Goal: Communication & Community: Answer question/provide support

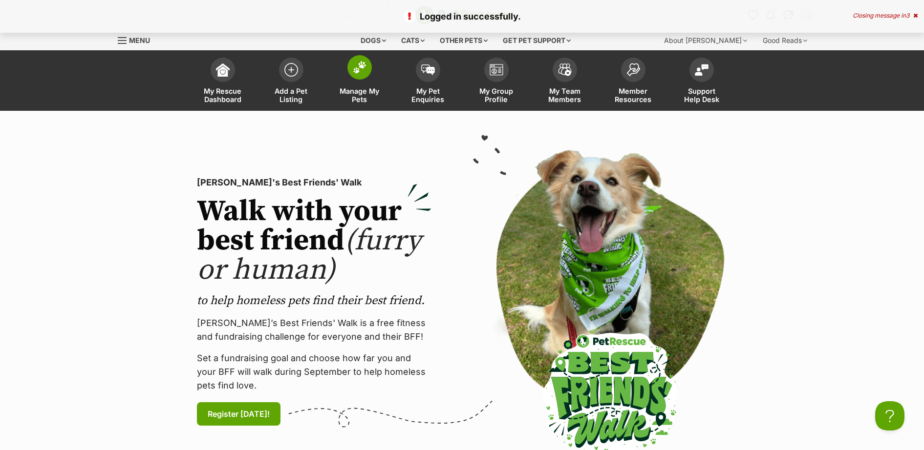
click at [364, 64] on img at bounding box center [360, 67] width 14 height 13
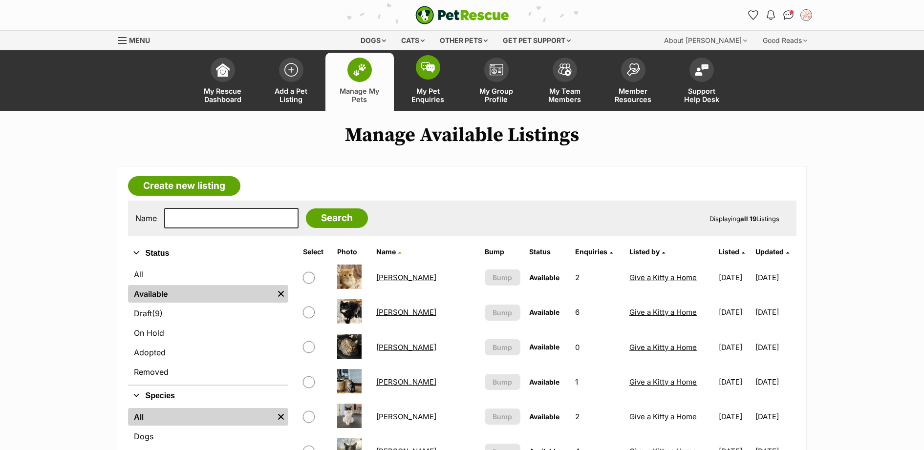
click at [431, 71] on img at bounding box center [428, 67] width 14 height 11
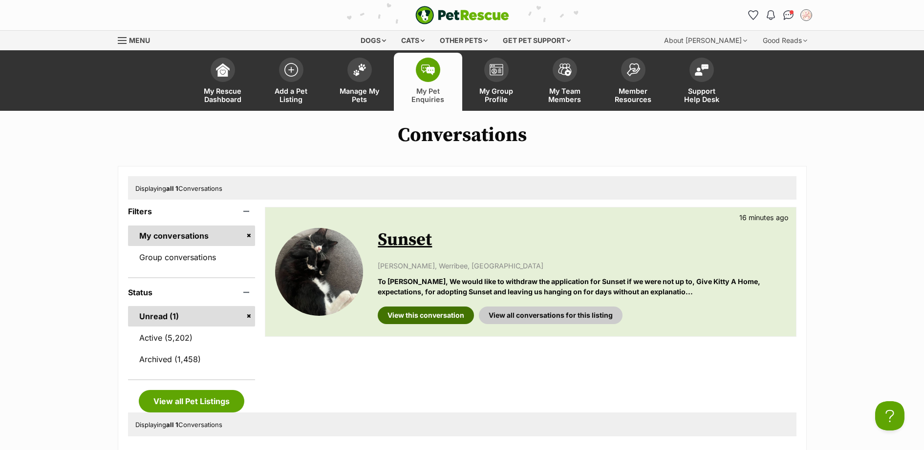
click at [442, 316] on link "View this conversation" at bounding box center [426, 316] width 96 height 18
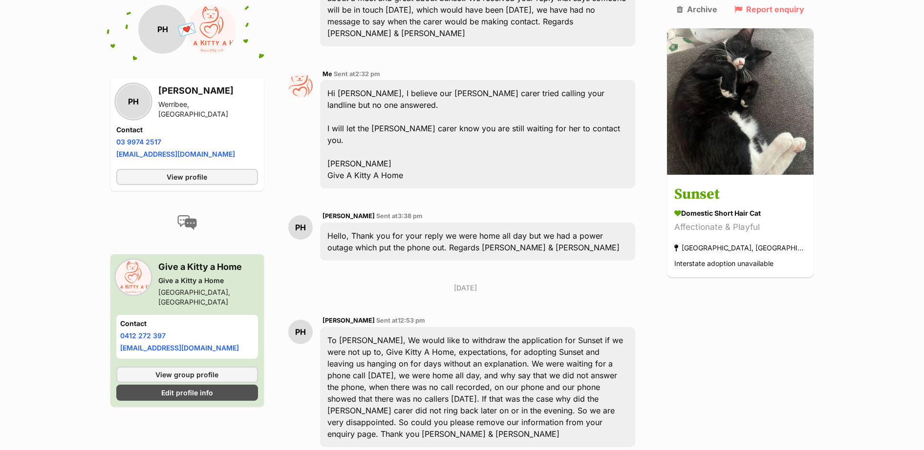
scroll to position [1336, 0]
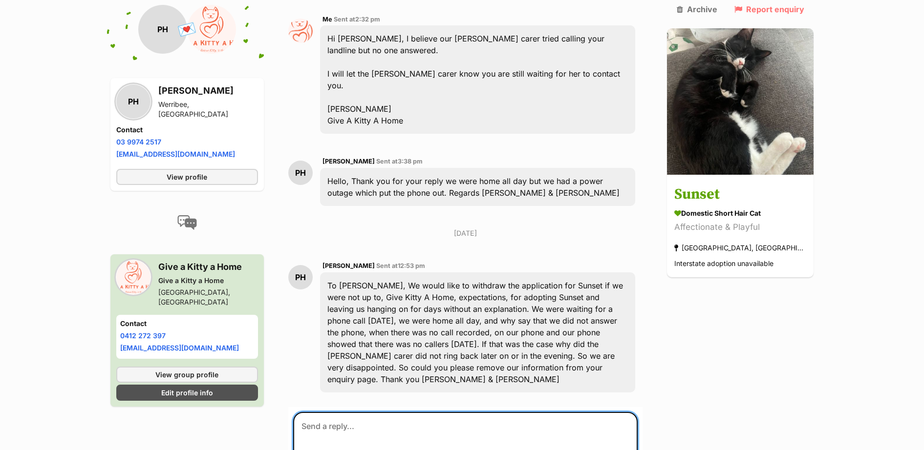
click at [461, 412] on textarea at bounding box center [465, 441] width 345 height 59
type textarea "H"
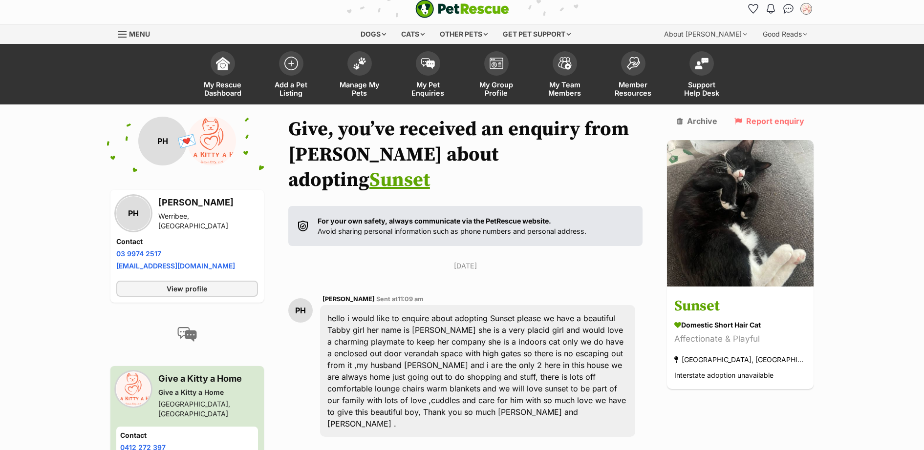
scroll to position [0, 0]
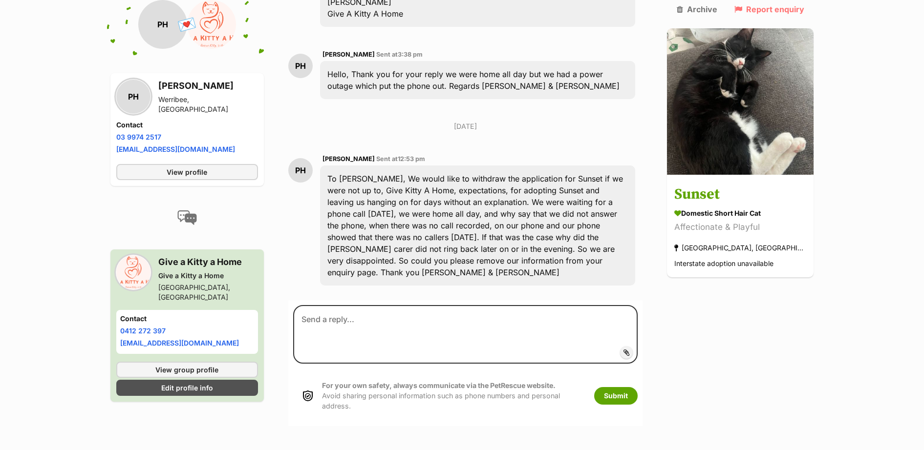
scroll to position [1567, 0]
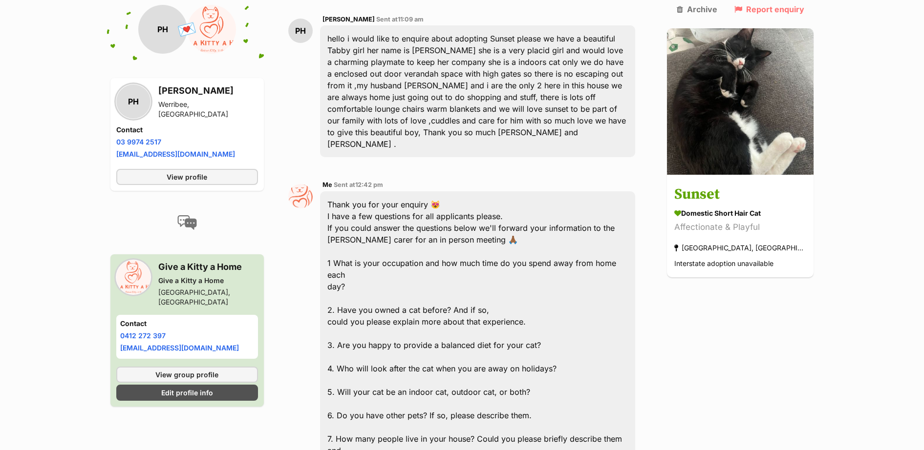
scroll to position [285, 0]
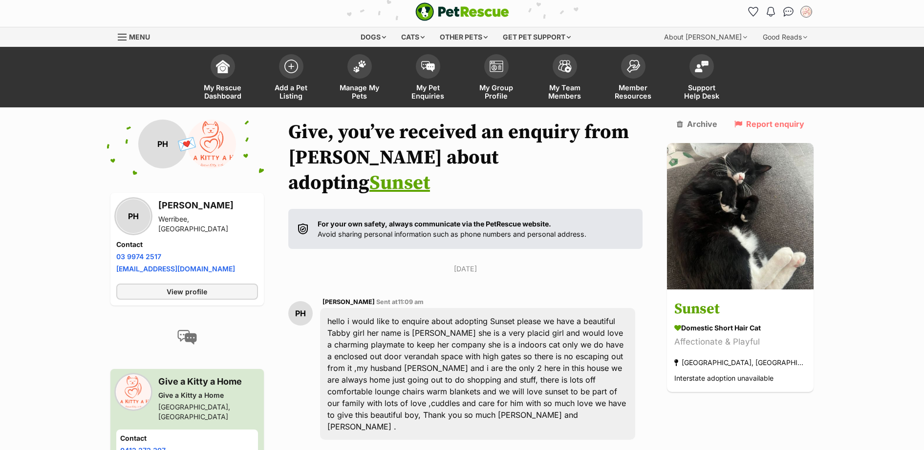
scroll to position [0, 0]
